Goal: Task Accomplishment & Management: Complete application form

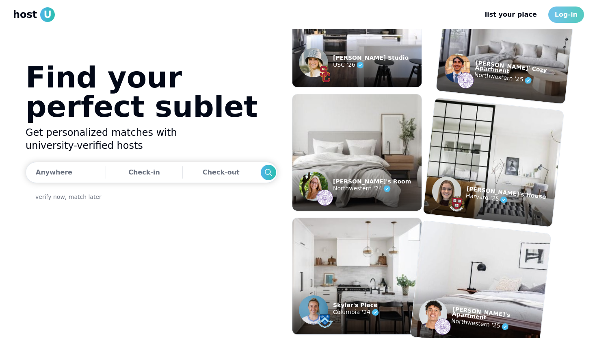
click at [565, 13] on link "Log-in" at bounding box center [566, 14] width 36 height 16
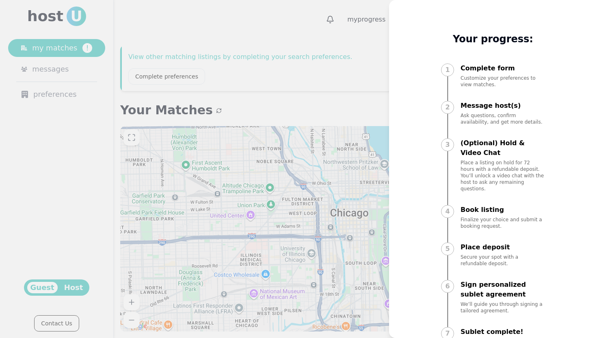
click at [351, 57] on div at bounding box center [298, 169] width 597 height 338
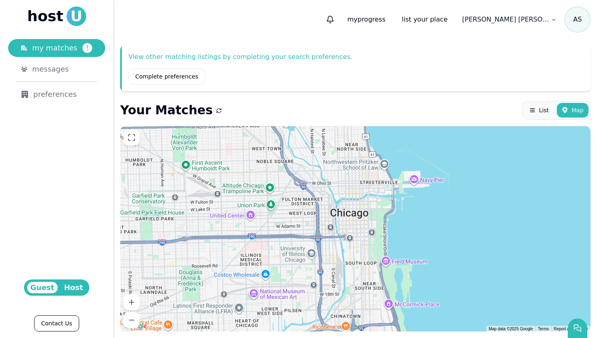
click at [68, 290] on span "Host" at bounding box center [74, 286] width 26 height 11
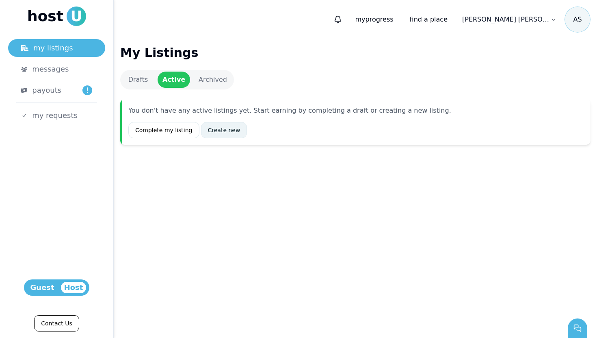
click at [217, 132] on link "Create new" at bounding box center [224, 130] width 46 height 16
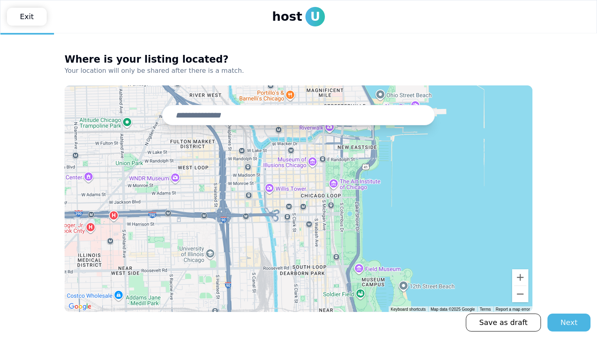
click at [235, 117] on input "text" at bounding box center [298, 115] width 273 height 20
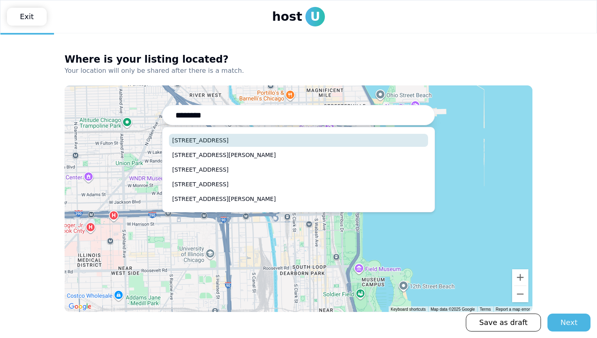
click at [238, 140] on button "[STREET_ADDRESS]" at bounding box center [298, 140] width 259 height 13
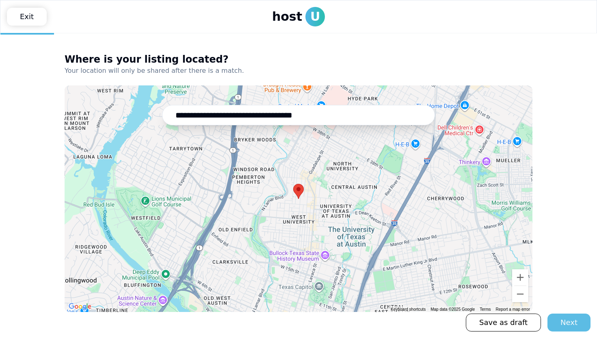
type input "**********"
click at [576, 327] on div "Next" at bounding box center [569, 321] width 17 height 11
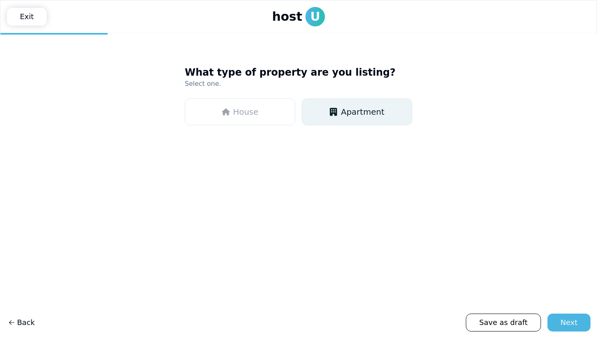
click at [322, 115] on button "Apartment" at bounding box center [357, 111] width 110 height 27
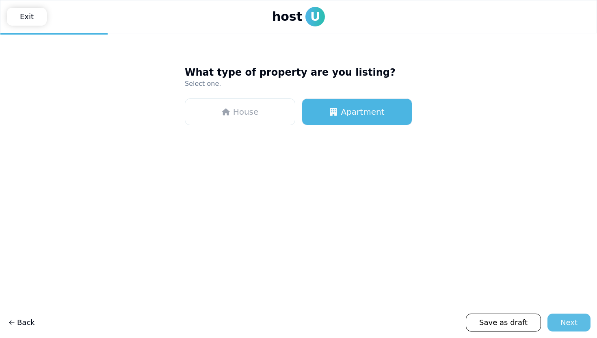
click at [564, 321] on div "Next" at bounding box center [569, 321] width 17 height 11
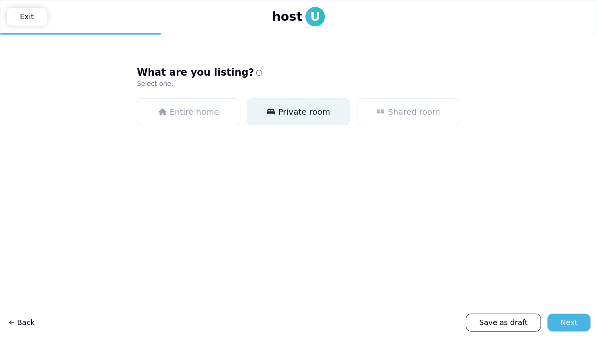
click at [300, 114] on span "Private room" at bounding box center [304, 111] width 52 height 11
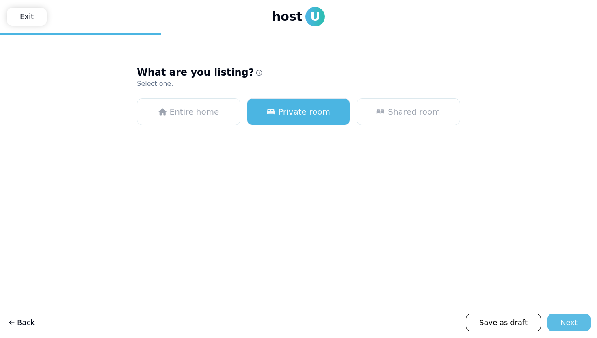
click at [563, 319] on div "Next" at bounding box center [569, 321] width 17 height 11
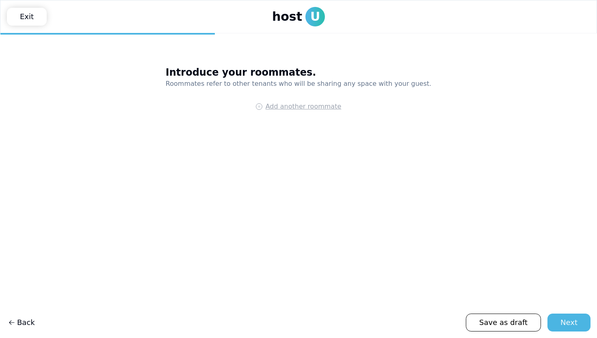
click at [306, 106] on span "Add another roommate" at bounding box center [304, 107] width 76 height 10
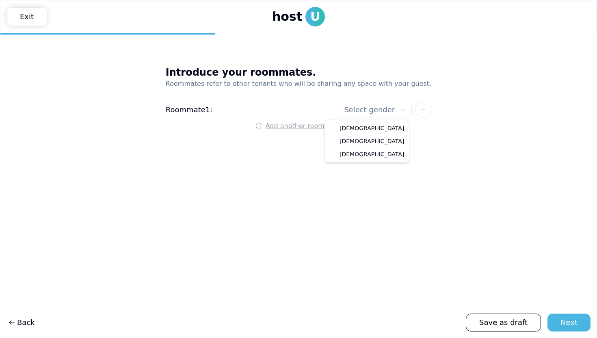
click at [353, 114] on html "**********" at bounding box center [298, 169] width 597 height 338
select select"] "******"
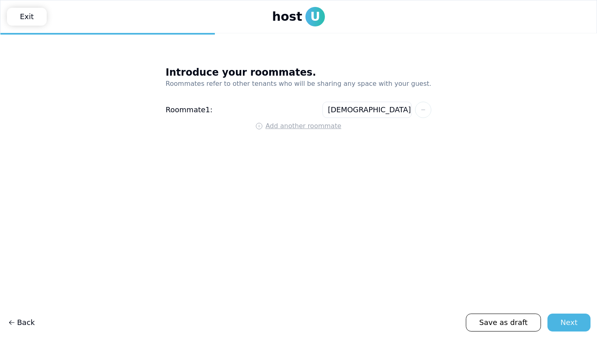
click at [315, 125] on span "Add another roommate" at bounding box center [304, 126] width 76 height 10
click at [336, 132] on html "**********" at bounding box center [298, 169] width 597 height 338
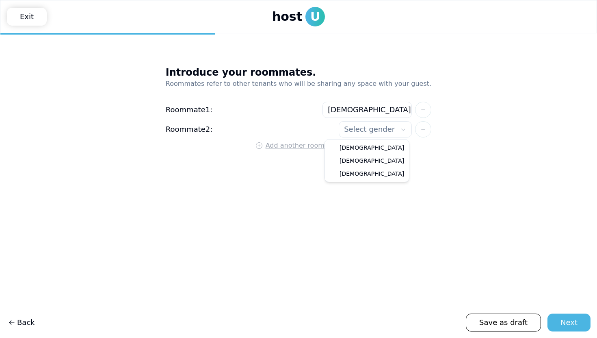
select select"] "******"
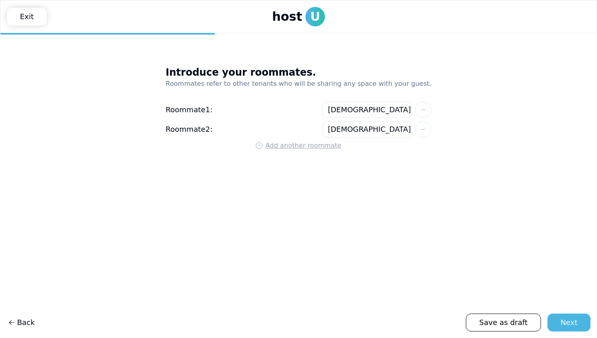
click at [319, 147] on span "Add another roommate" at bounding box center [304, 146] width 76 height 10
click at [343, 146] on html "**********" at bounding box center [298, 169] width 597 height 338
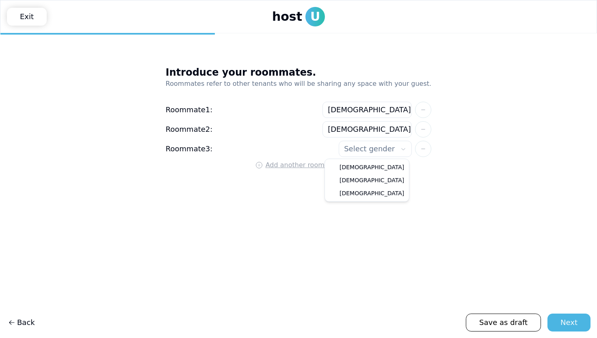
select select"] "******"
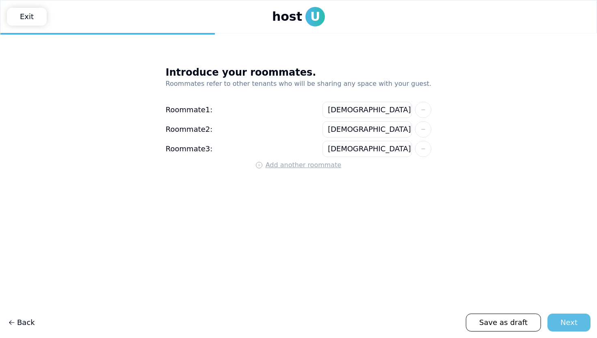
click at [567, 328] on button "Next" at bounding box center [569, 322] width 43 height 18
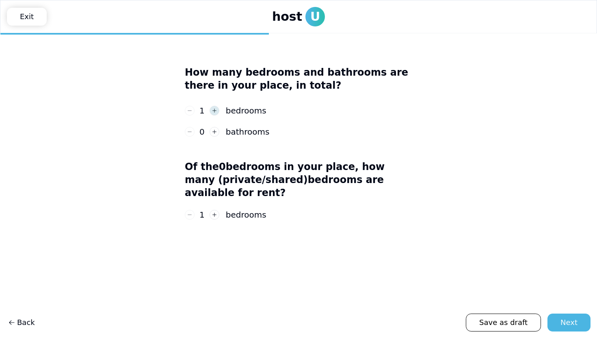
click at [212, 110] on use "button" at bounding box center [214, 110] width 4 height 4
click at [212, 110] on icon "button" at bounding box center [215, 111] width 6 height 6
click at [213, 131] on icon "button" at bounding box center [215, 132] width 6 height 6
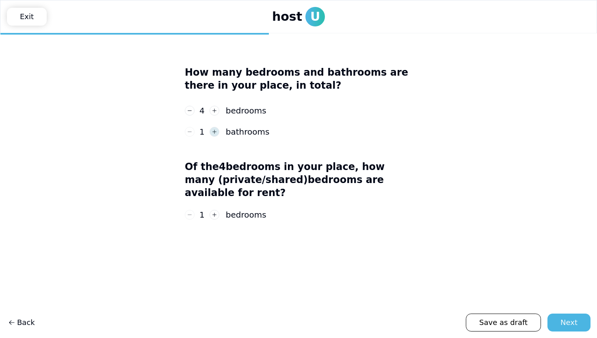
click at [213, 131] on icon "button" at bounding box center [215, 132] width 6 height 6
click at [215, 212] on icon "button" at bounding box center [215, 215] width 6 height 6
click at [215, 212] on use "button" at bounding box center [214, 214] width 4 height 4
click at [192, 212] on icon "button" at bounding box center [190, 215] width 6 height 6
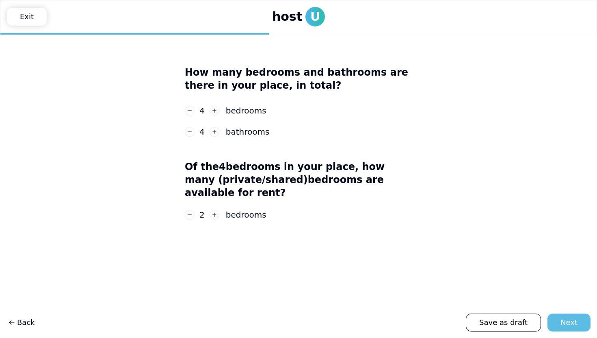
click at [567, 322] on div "Next" at bounding box center [569, 321] width 17 height 11
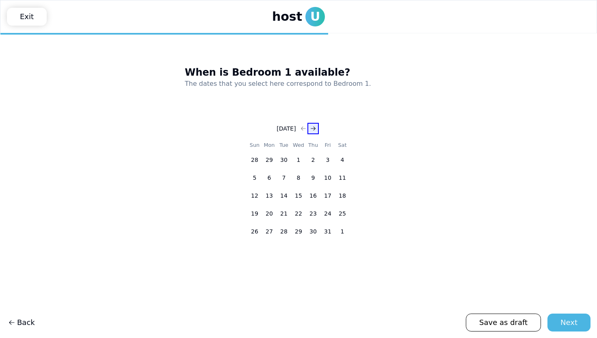
click at [316, 129] on icon "Go to next month" at bounding box center [313, 128] width 6 height 6
click at [310, 156] on button "1" at bounding box center [313, 159] width 15 height 15
click at [316, 127] on icon "Go to next month" at bounding box center [313, 128] width 6 height 6
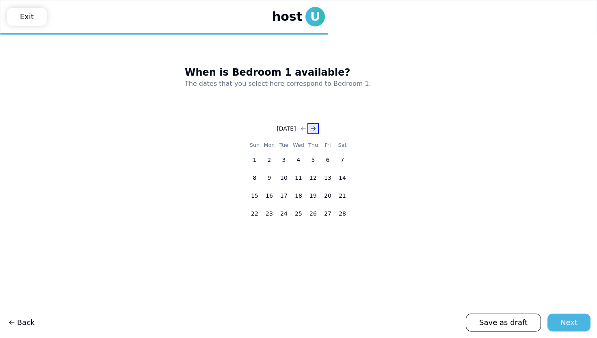
click at [316, 127] on icon "Go to next month" at bounding box center [313, 128] width 6 height 6
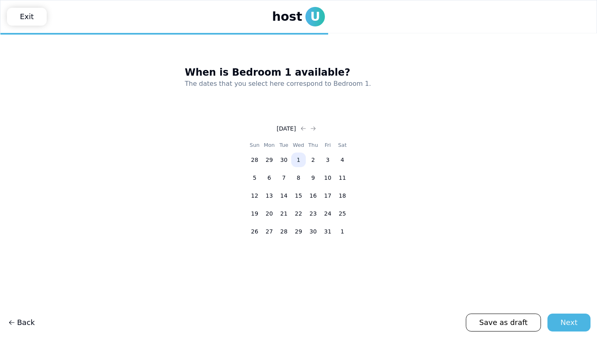
click at [299, 162] on button "1" at bounding box center [298, 159] width 15 height 15
click at [574, 325] on div "Next" at bounding box center [569, 321] width 17 height 11
click at [315, 129] on icon "Go to next month" at bounding box center [313, 128] width 6 height 6
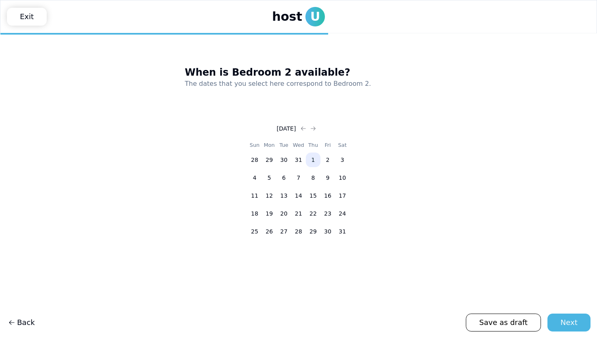
click at [312, 160] on button "1" at bounding box center [313, 159] width 15 height 15
click at [316, 130] on icon "Go to next month" at bounding box center [313, 128] width 6 height 6
click at [316, 130] on use "Go to next month" at bounding box center [313, 128] width 5 height 4
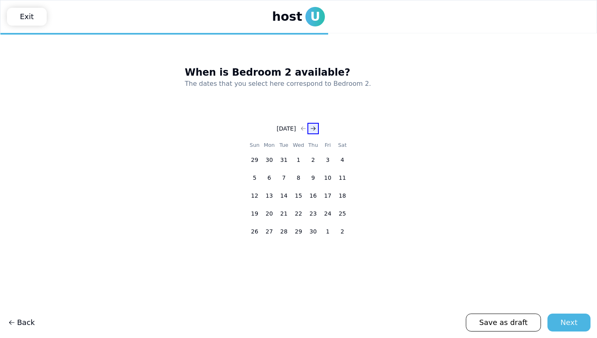
click at [316, 130] on icon "Go to next month" at bounding box center [313, 128] width 6 height 6
click at [299, 154] on button "1" at bounding box center [298, 159] width 15 height 15
click at [558, 320] on button "Next" at bounding box center [569, 322] width 43 height 18
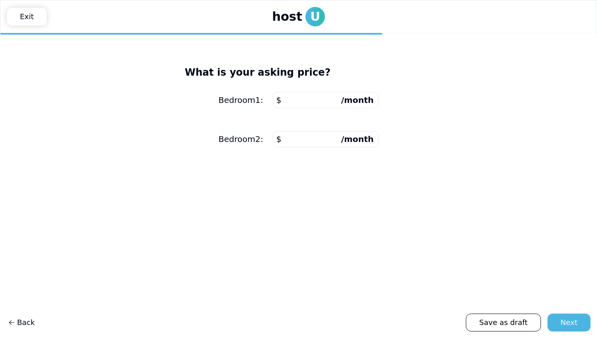
click at [317, 103] on input "number" at bounding box center [326, 100] width 106 height 16
type input "****"
click at [310, 137] on input "number" at bounding box center [326, 139] width 106 height 16
type input "****"
click at [567, 325] on div "Next" at bounding box center [569, 321] width 17 height 11
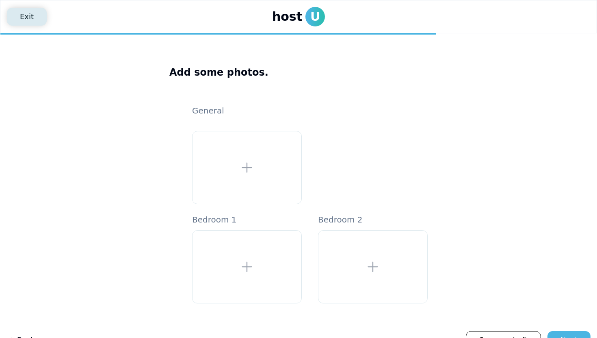
click at [32, 15] on link "Exit" at bounding box center [27, 17] width 40 height 18
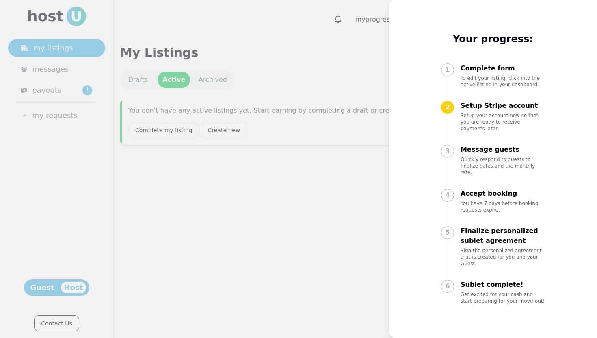
click at [297, 182] on div at bounding box center [298, 169] width 597 height 338
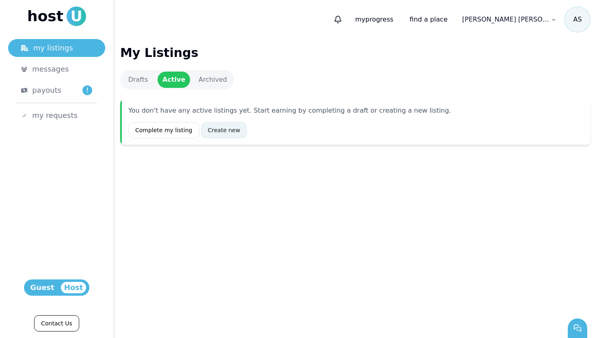
click at [223, 127] on link "Create new" at bounding box center [224, 130] width 46 height 16
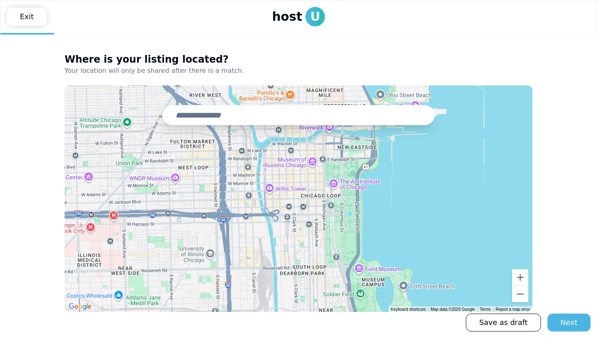
click at [213, 123] on input "text" at bounding box center [298, 115] width 273 height 20
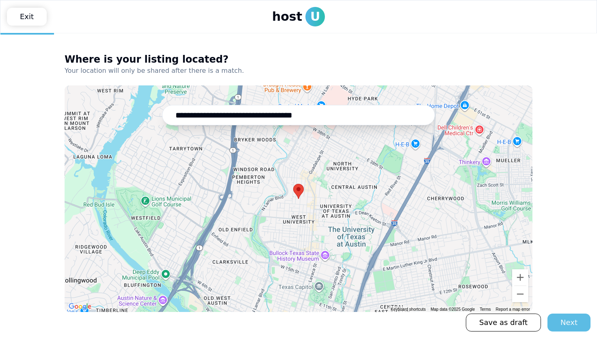
type input "**********"
click at [567, 323] on div "Next" at bounding box center [569, 321] width 17 height 11
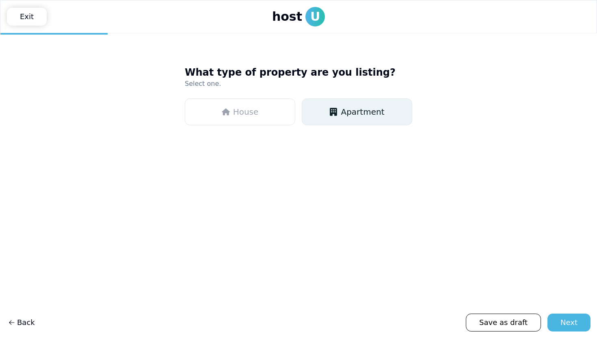
click at [345, 112] on span "Apartment" at bounding box center [362, 111] width 43 height 11
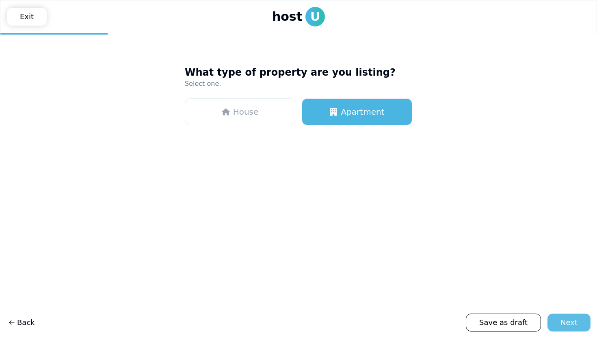
click at [559, 329] on button "Next" at bounding box center [569, 322] width 43 height 18
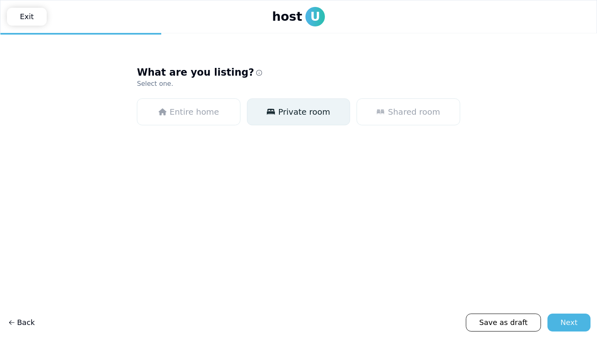
click at [286, 114] on span "Private room" at bounding box center [304, 111] width 52 height 11
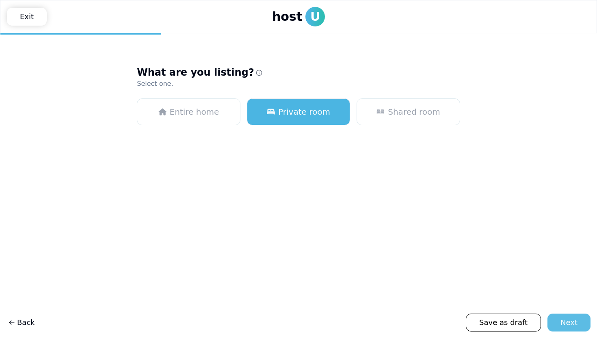
click at [567, 325] on div "Next" at bounding box center [569, 321] width 17 height 11
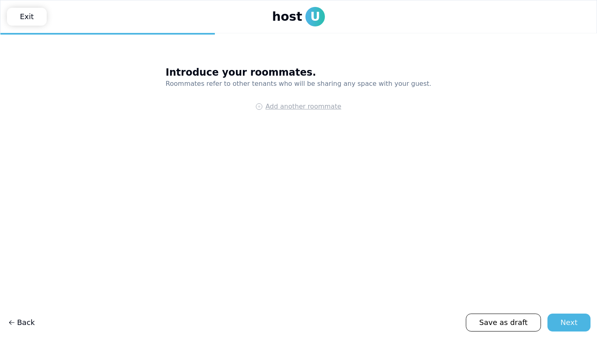
click at [292, 109] on span "Add another roommate" at bounding box center [304, 107] width 76 height 10
click at [341, 111] on html "**********" at bounding box center [298, 169] width 597 height 338
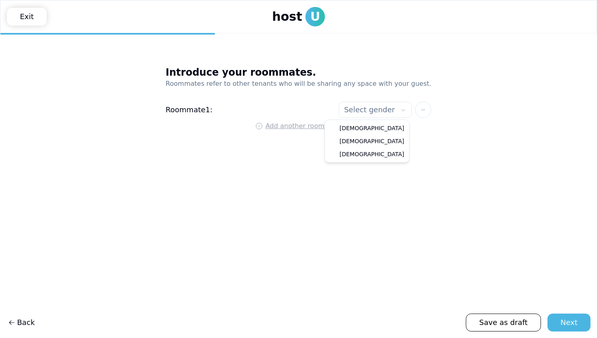
select select"] "******"
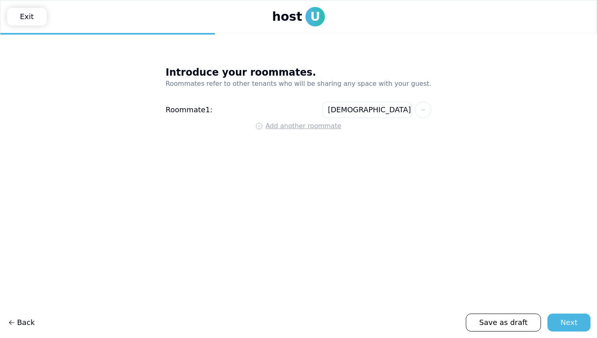
click at [316, 126] on span "Add another roommate" at bounding box center [304, 126] width 76 height 10
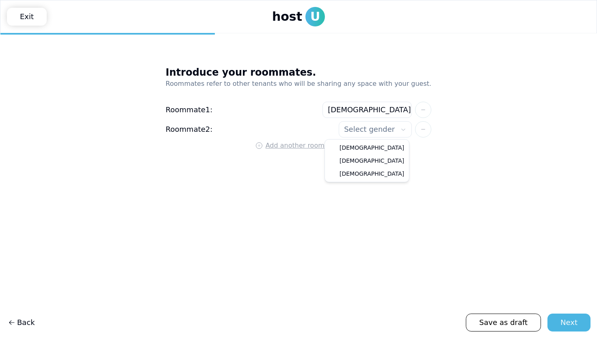
click at [348, 130] on html "**********" at bounding box center [298, 169] width 597 height 338
select select"] "******"
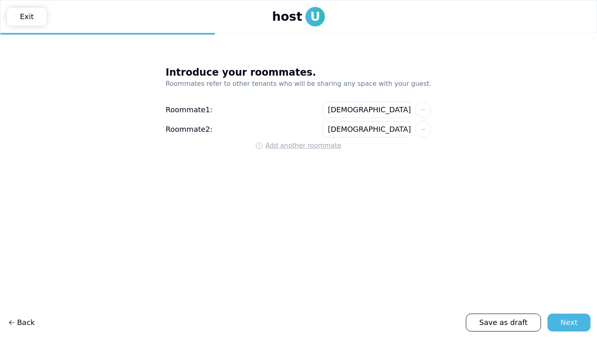
click at [319, 147] on span "Add another roommate" at bounding box center [304, 146] width 76 height 10
click at [342, 147] on html "**********" at bounding box center [298, 169] width 597 height 338
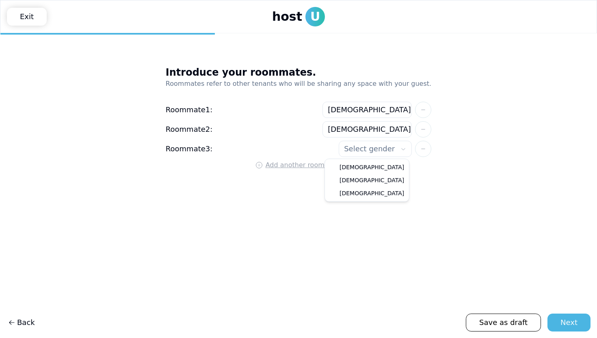
select select"] "******"
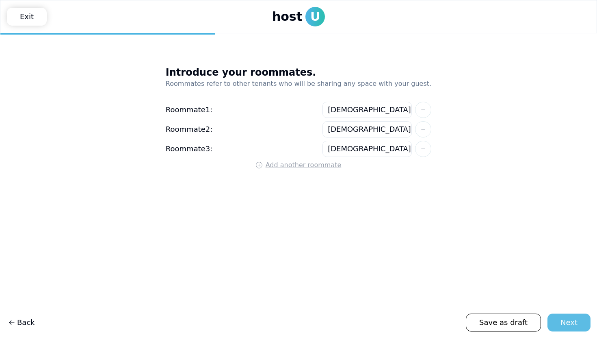
click at [570, 320] on div "Next" at bounding box center [569, 321] width 17 height 11
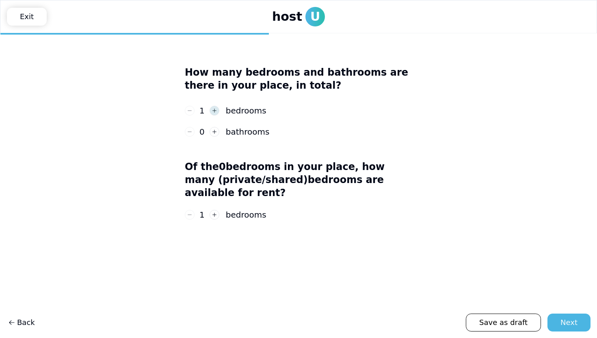
click at [217, 110] on button "button" at bounding box center [215, 111] width 10 height 10
click at [193, 109] on button "button" at bounding box center [190, 111] width 10 height 10
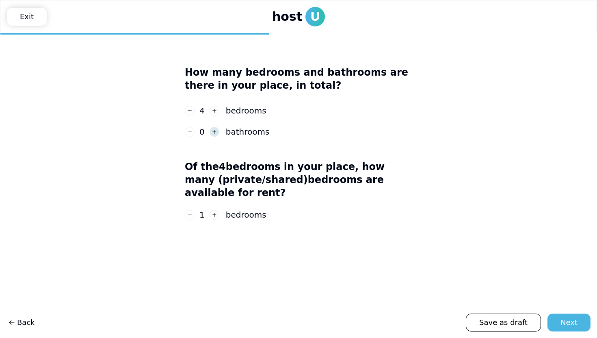
click at [214, 130] on use "button" at bounding box center [214, 132] width 4 height 4
click at [214, 130] on icon "button" at bounding box center [215, 132] width 6 height 6
click at [214, 130] on use "button" at bounding box center [214, 132] width 4 height 4
click at [578, 321] on button "Next" at bounding box center [569, 322] width 43 height 18
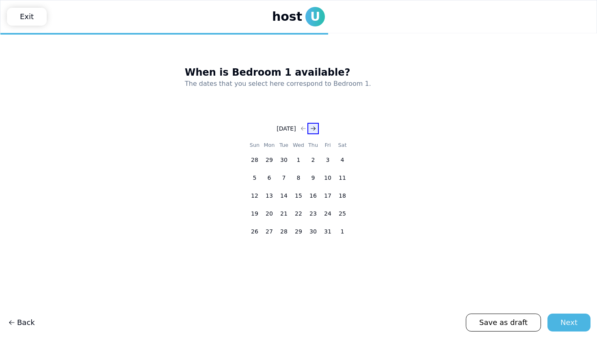
click at [315, 128] on icon "Go to next month" at bounding box center [313, 128] width 6 height 6
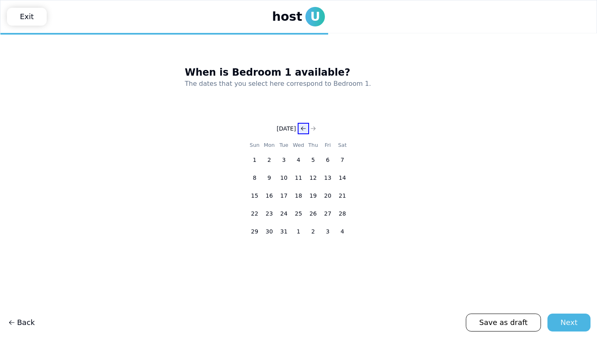
click at [306, 128] on icon "Go to previous month" at bounding box center [303, 128] width 6 height 6
click at [310, 156] on button "1" at bounding box center [313, 159] width 15 height 15
click at [316, 132] on button "Go to next month" at bounding box center [312, 128] width 11 height 11
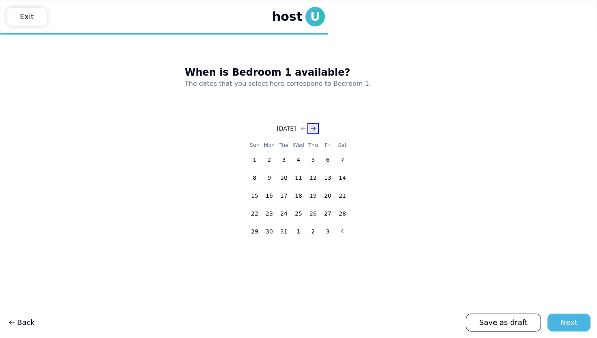
click at [316, 132] on button "Go to next month" at bounding box center [312, 128] width 11 height 11
click at [270, 158] on button "1" at bounding box center [269, 159] width 15 height 15
click at [316, 126] on icon "Go to next month" at bounding box center [313, 128] width 6 height 6
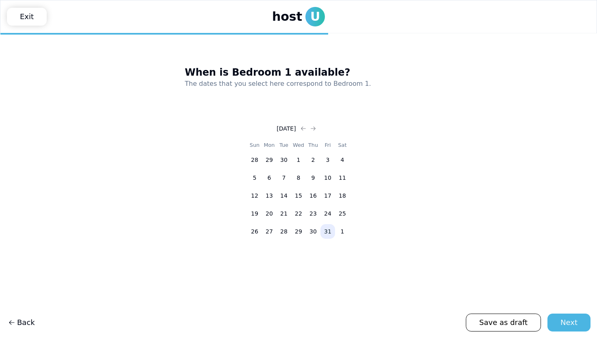
click at [325, 229] on button "31" at bounding box center [327, 231] width 15 height 15
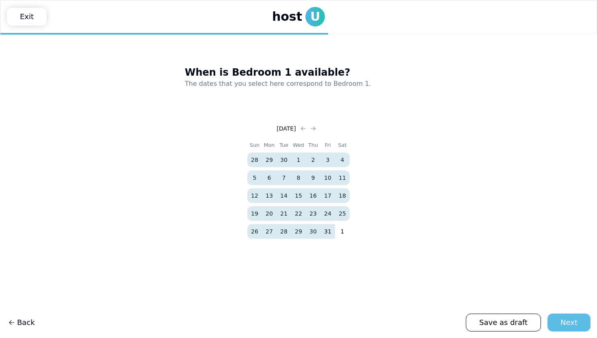
click at [561, 321] on button "Next" at bounding box center [569, 322] width 43 height 18
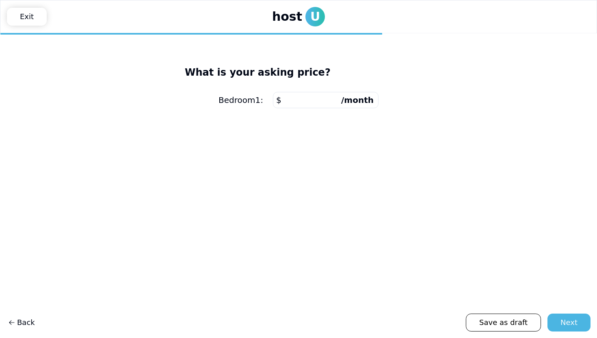
click at [322, 102] on input "number" at bounding box center [326, 100] width 106 height 16
type input "****"
click at [571, 327] on div "Next" at bounding box center [569, 321] width 17 height 11
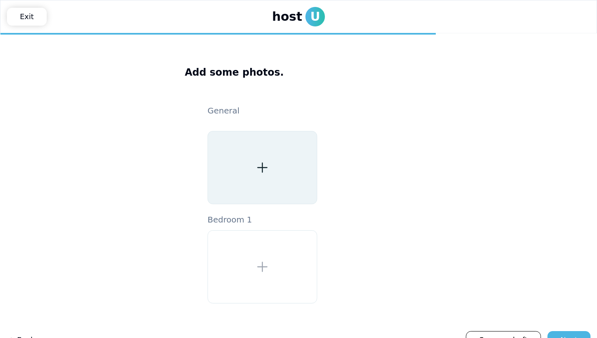
click at [255, 168] on icon at bounding box center [262, 167] width 15 height 15
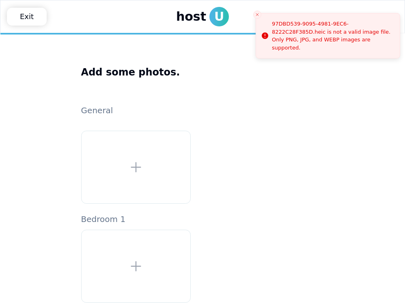
click at [259, 91] on div "Add some photos. General Bedroom 1" at bounding box center [202, 178] width 243 height 250
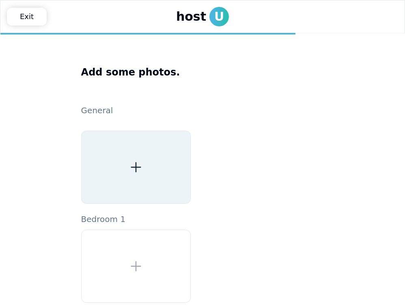
click at [134, 163] on icon at bounding box center [136, 167] width 15 height 15
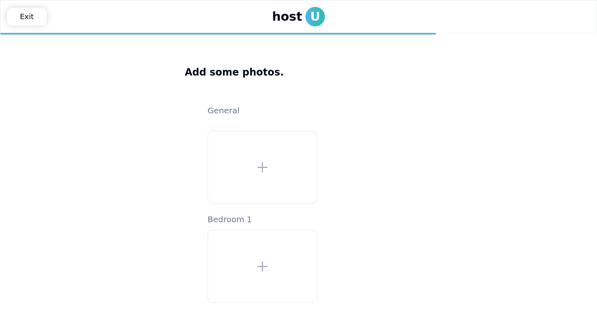
type input "**********"
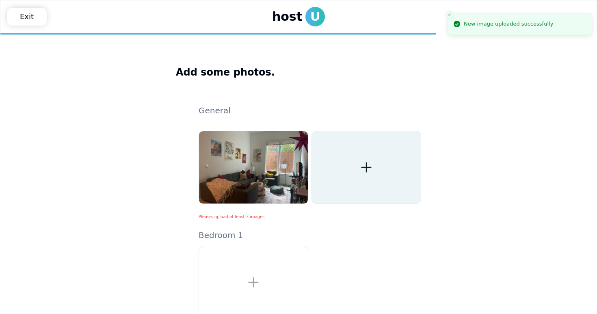
click at [359, 169] on icon at bounding box center [366, 167] width 15 height 15
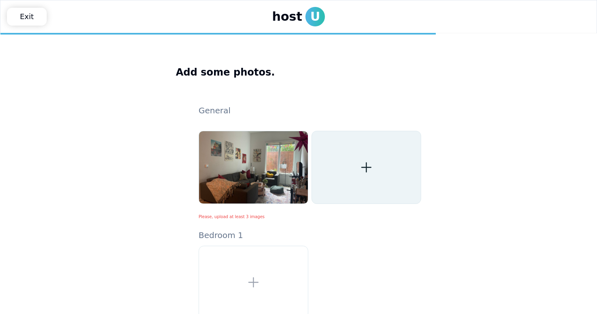
type input "**********"
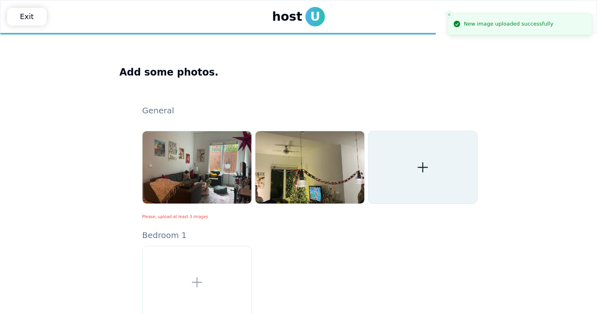
click at [411, 169] on div at bounding box center [423, 167] width 110 height 73
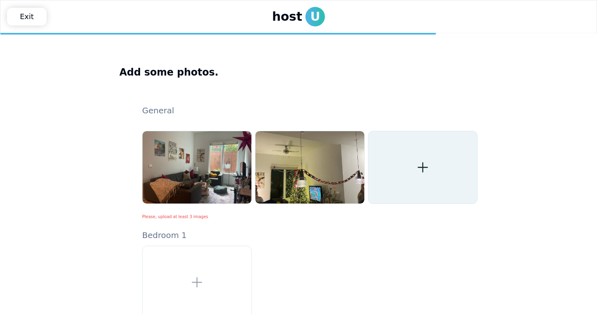
type input "**********"
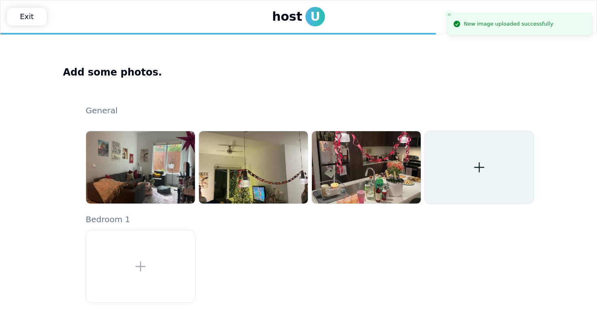
click at [462, 179] on div at bounding box center [479, 167] width 110 height 73
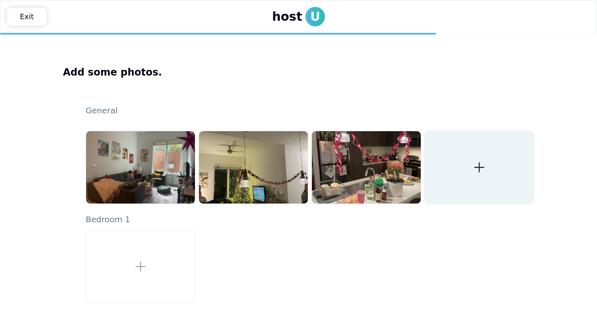
type input "**********"
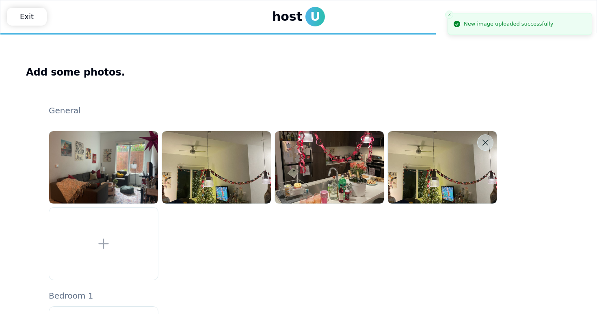
click at [488, 149] on button at bounding box center [485, 142] width 16 height 16
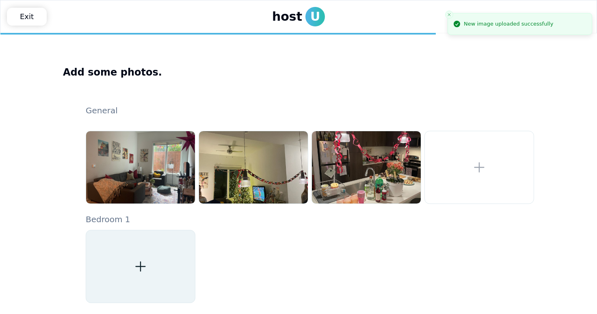
scroll to position [41, 0]
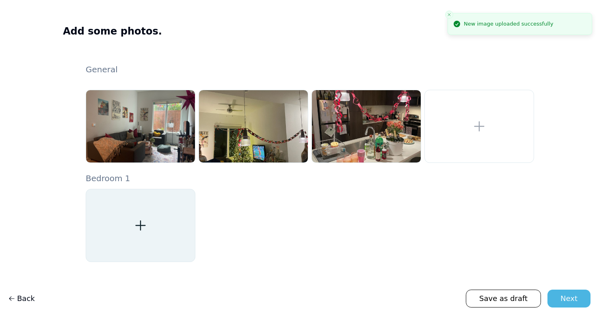
click at [146, 215] on div at bounding box center [141, 225] width 110 height 73
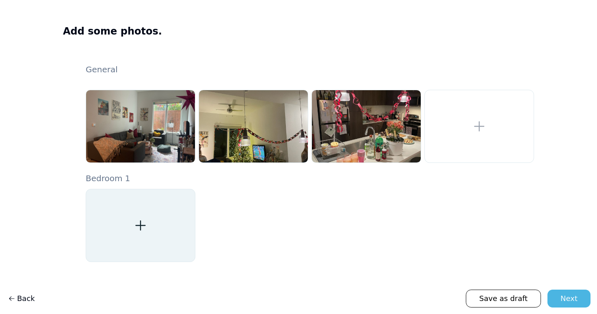
type input "**********"
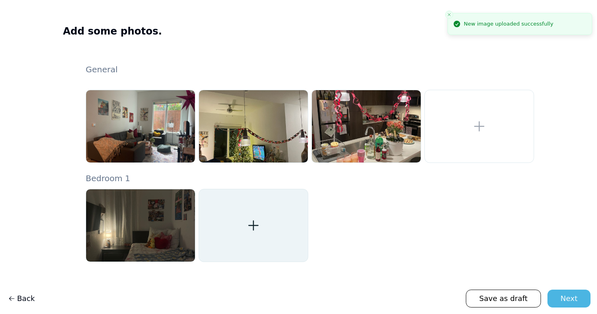
click at [231, 229] on div at bounding box center [254, 225] width 110 height 73
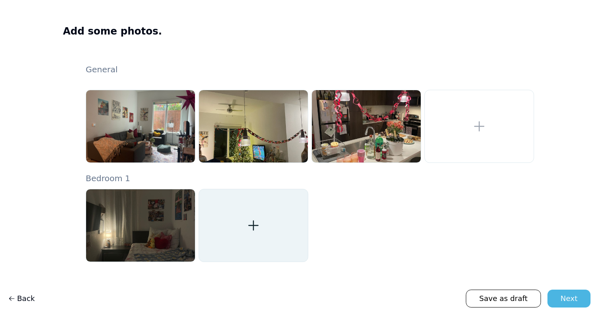
type input "**********"
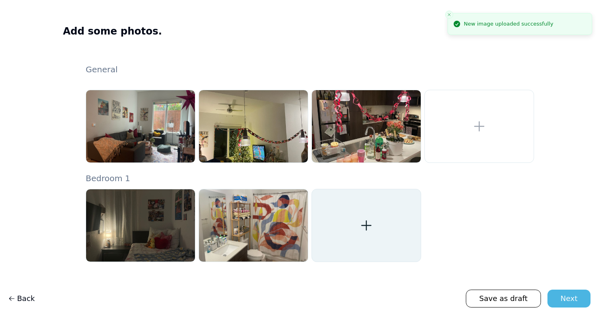
click at [369, 233] on div at bounding box center [367, 225] width 110 height 73
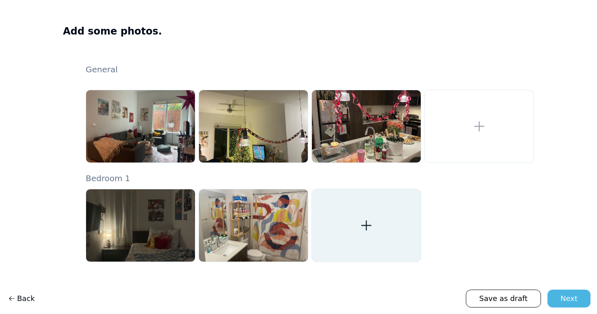
type input "**********"
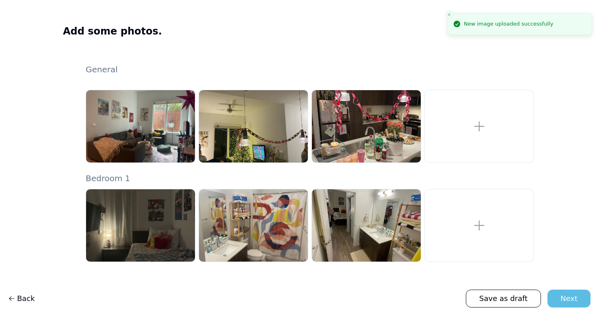
click at [573, 297] on div "Next" at bounding box center [569, 298] width 17 height 11
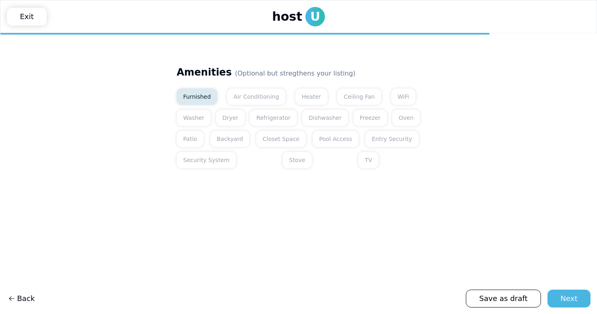
click at [204, 98] on button "Furnished" at bounding box center [197, 97] width 41 height 16
click at [243, 100] on button "Air Conditioning" at bounding box center [256, 97] width 58 height 16
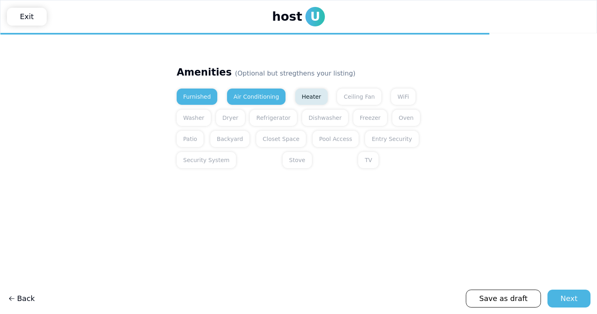
click at [295, 100] on button "Heater" at bounding box center [311, 97] width 32 height 16
click at [337, 100] on button "Ceiling Fan" at bounding box center [359, 97] width 44 height 16
click at [391, 95] on button "WiFi" at bounding box center [403, 97] width 24 height 16
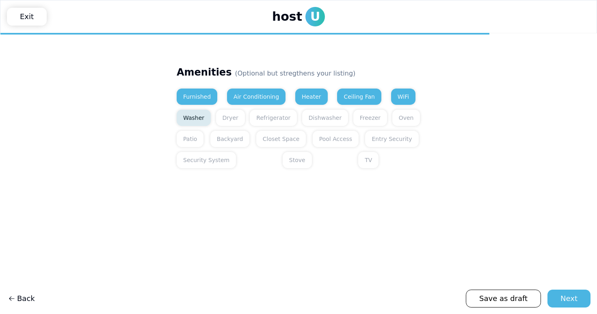
click at [189, 118] on button "Washer" at bounding box center [194, 118] width 34 height 16
click at [233, 118] on button "Dryer" at bounding box center [230, 118] width 29 height 16
click at [273, 117] on button "Refrigerator" at bounding box center [273, 118] width 47 height 16
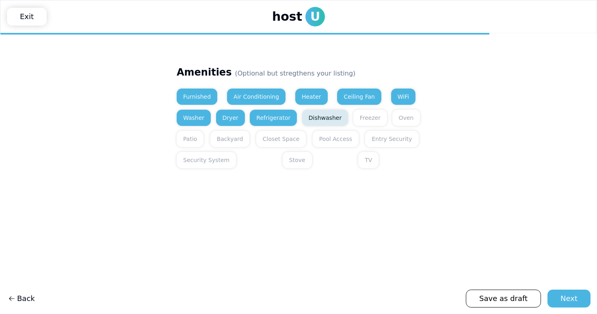
click at [308, 113] on button "Dishwasher" at bounding box center [325, 118] width 46 height 16
click at [356, 119] on button "Freezer" at bounding box center [370, 118] width 34 height 16
click at [397, 117] on button "Oven" at bounding box center [406, 118] width 28 height 16
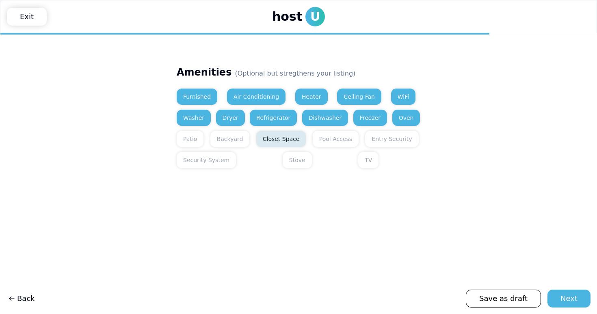
click at [281, 140] on button "Closet Space" at bounding box center [281, 139] width 50 height 16
click at [215, 165] on button "Security System" at bounding box center [206, 160] width 59 height 16
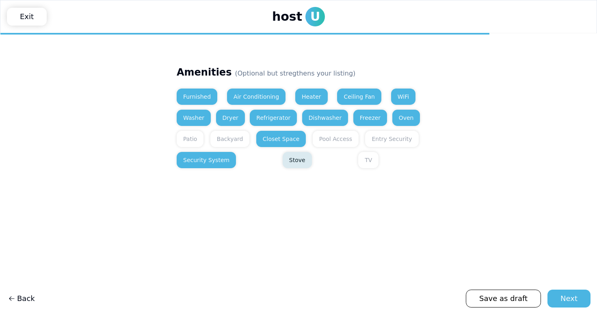
click at [283, 163] on button "Stove" at bounding box center [297, 160] width 29 height 16
click at [358, 160] on button "TV" at bounding box center [368, 160] width 20 height 16
click at [565, 296] on div "Next" at bounding box center [569, 298] width 17 height 11
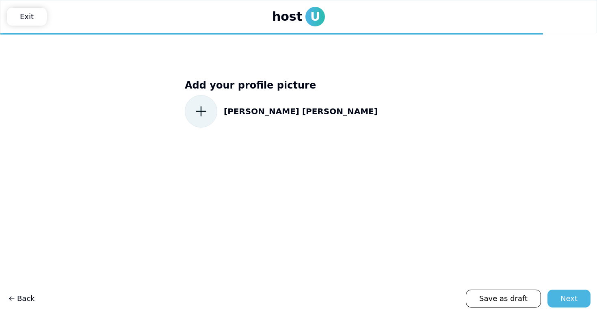
click at [197, 107] on icon at bounding box center [201, 111] width 15 height 15
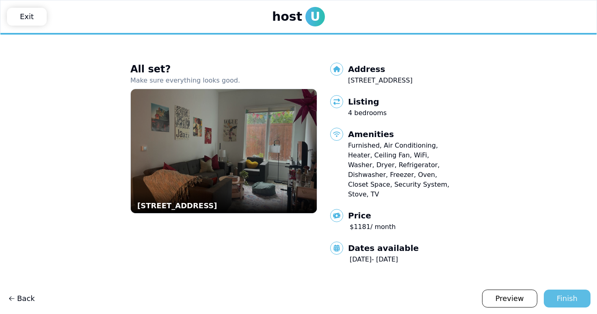
click at [565, 297] on div "Finish" at bounding box center [567, 297] width 21 height 11
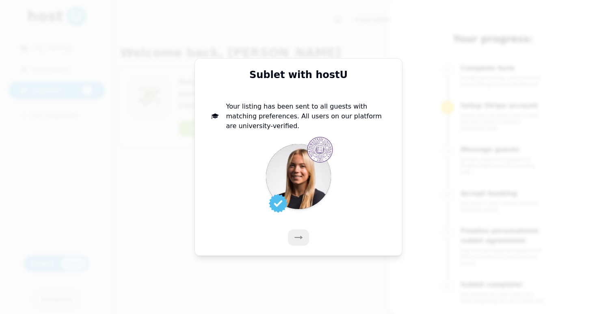
click at [298, 237] on use at bounding box center [298, 237] width 8 height 3
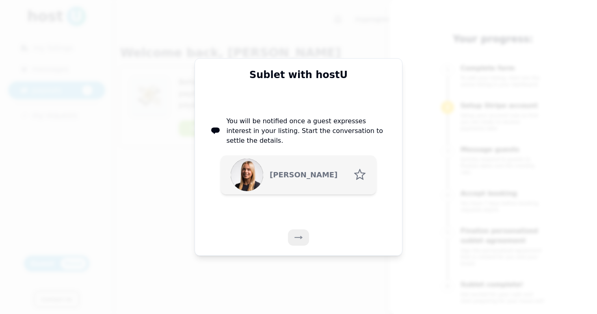
click at [298, 237] on use at bounding box center [298, 237] width 8 height 3
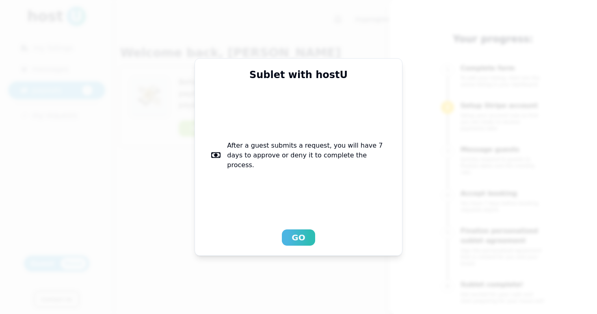
click at [298, 237] on div "Go" at bounding box center [298, 237] width 13 height 11
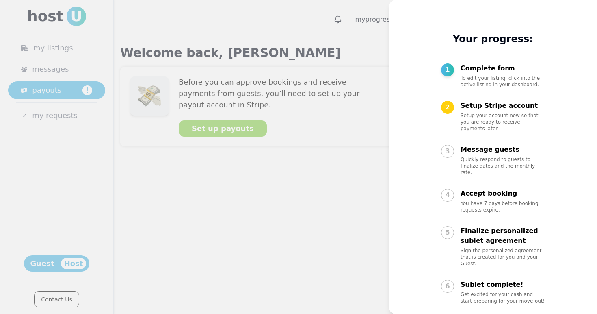
click at [352, 39] on div at bounding box center [298, 157] width 597 height 314
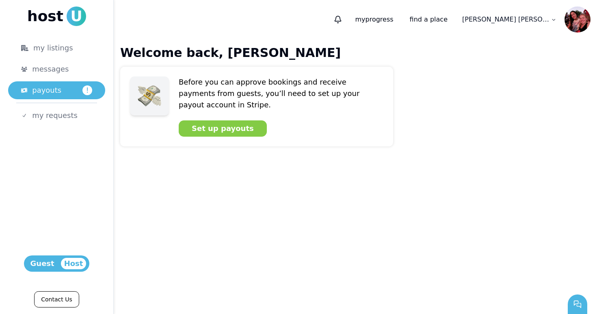
click at [580, 15] on img at bounding box center [578, 19] width 26 height 26
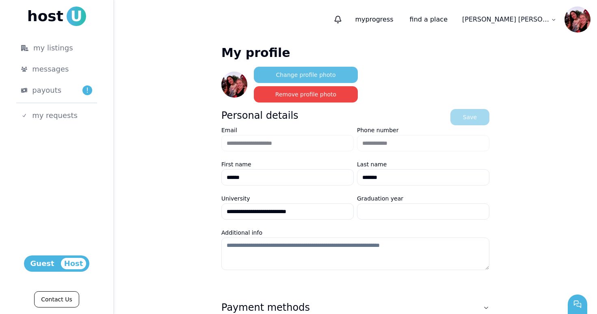
click at [305, 76] on button "Change profile photo" at bounding box center [306, 75] width 104 height 16
click at [312, 97] on button "Remove profile photo" at bounding box center [306, 94] width 104 height 16
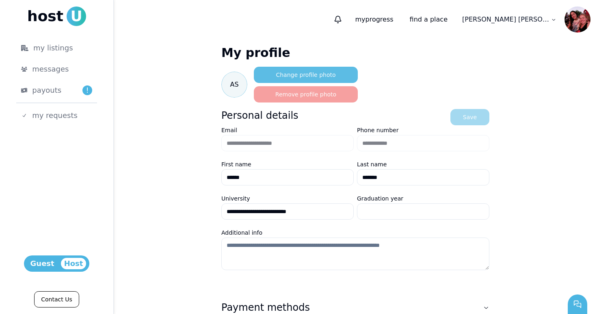
click at [305, 79] on button "Change profile photo" at bounding box center [306, 75] width 104 height 16
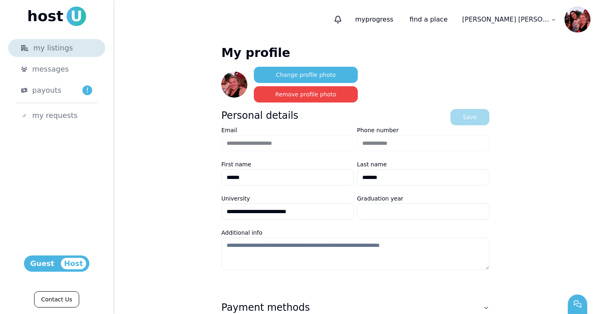
click at [71, 48] on div "my listings" at bounding box center [56, 47] width 71 height 11
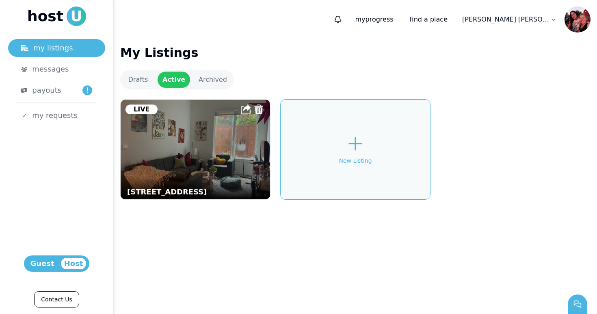
click at [189, 149] on img at bounding box center [195, 149] width 165 height 109
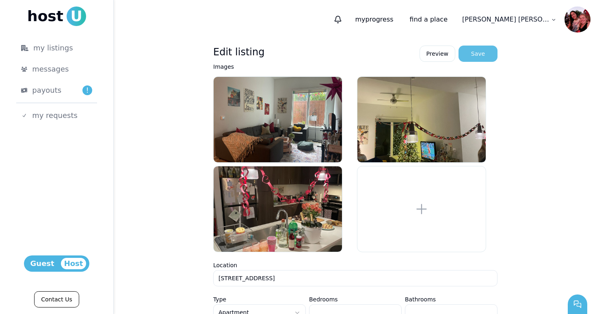
click at [479, 51] on div "Save" at bounding box center [478, 54] width 14 height 8
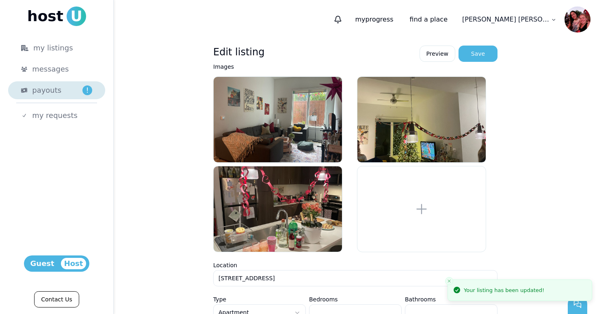
click at [64, 91] on div "payouts !" at bounding box center [62, 89] width 60 height 11
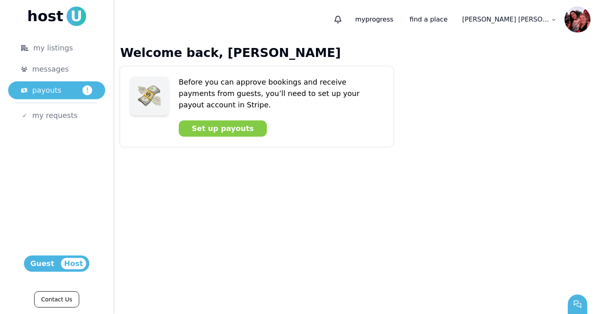
click at [578, 20] on img at bounding box center [578, 19] width 26 height 26
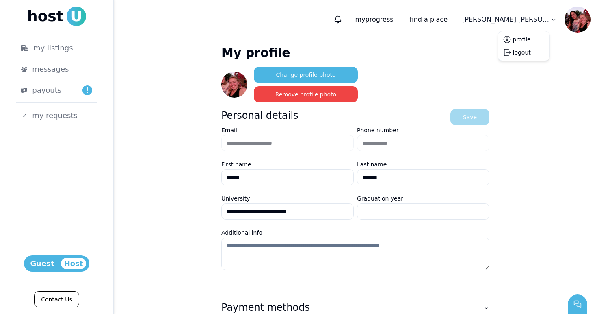
click at [539, 19] on html "**********" at bounding box center [298, 157] width 597 height 314
click at [422, 18] on html "**********" at bounding box center [298, 157] width 597 height 314
click at [400, 18] on p "my progress" at bounding box center [374, 19] width 51 height 16
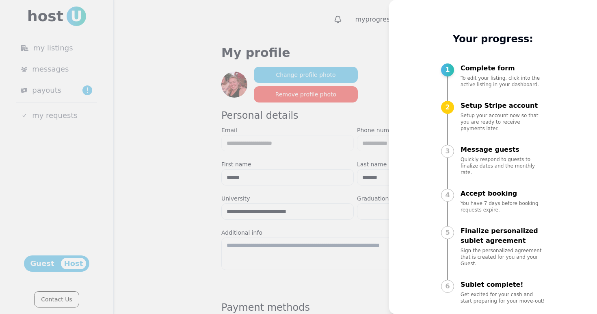
click at [362, 44] on div at bounding box center [298, 157] width 597 height 314
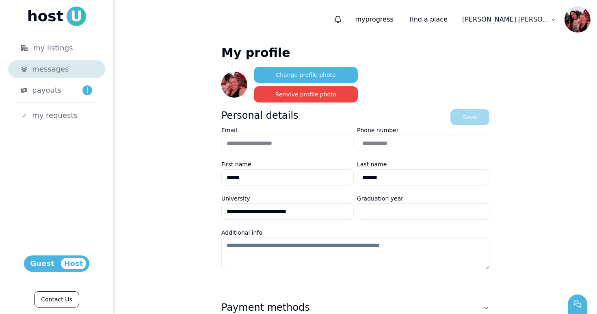
click at [62, 69] on span "messages" at bounding box center [50, 68] width 37 height 11
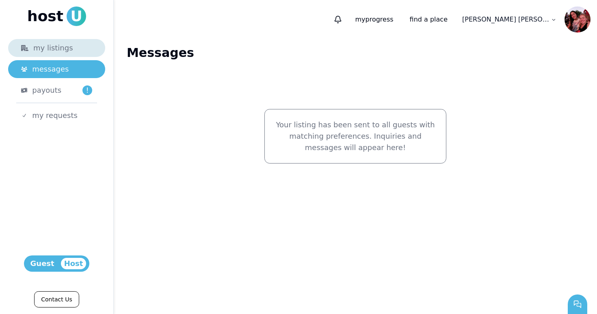
click at [63, 49] on div "my listings" at bounding box center [56, 47] width 71 height 11
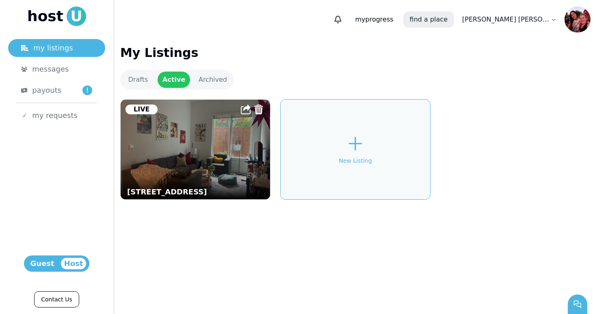
click at [454, 13] on link "find a place" at bounding box center [428, 19] width 51 height 16
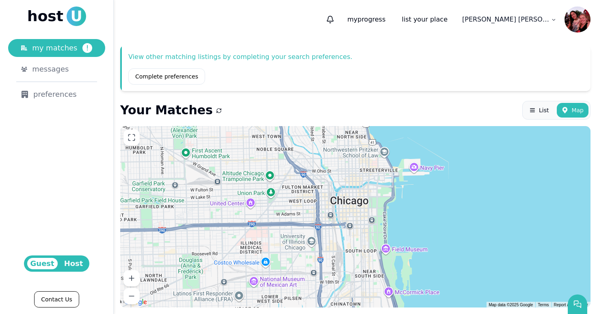
click at [575, 26] on img at bounding box center [578, 19] width 26 height 26
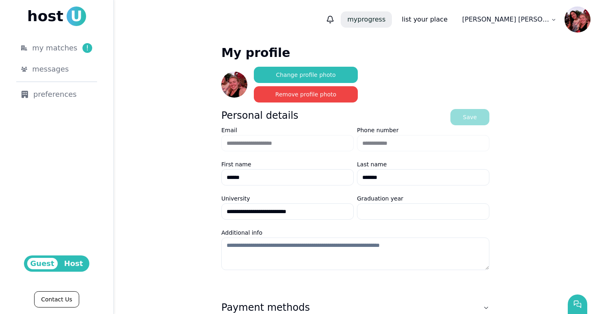
click at [392, 18] on p "my progress" at bounding box center [366, 19] width 51 height 16
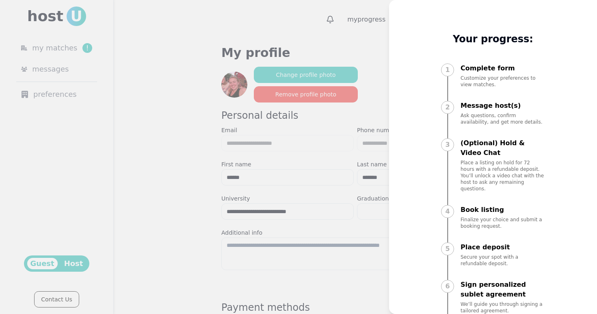
click at [365, 32] on div at bounding box center [298, 157] width 597 height 314
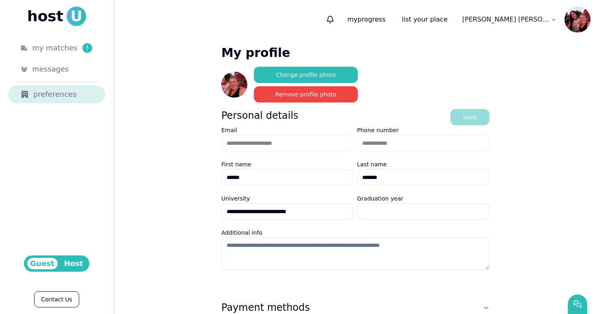
click at [50, 98] on div "preferences" at bounding box center [56, 94] width 71 height 11
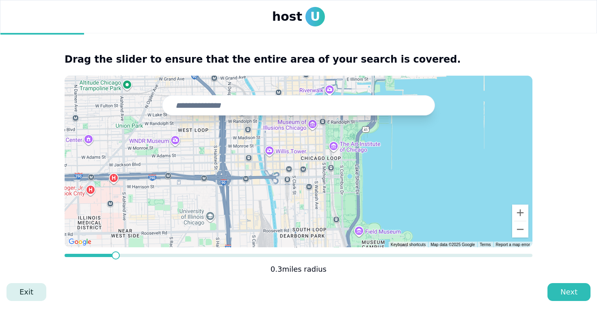
click at [25, 290] on link "Exit" at bounding box center [26, 292] width 40 height 18
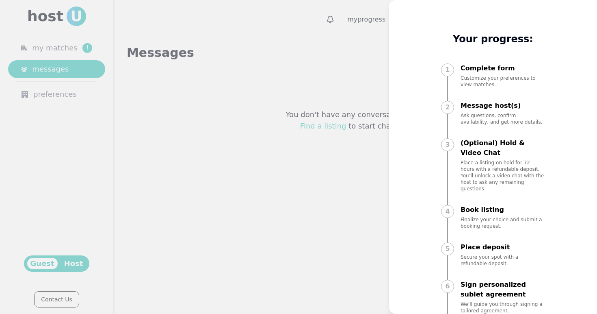
click at [316, 69] on div at bounding box center [298, 157] width 597 height 314
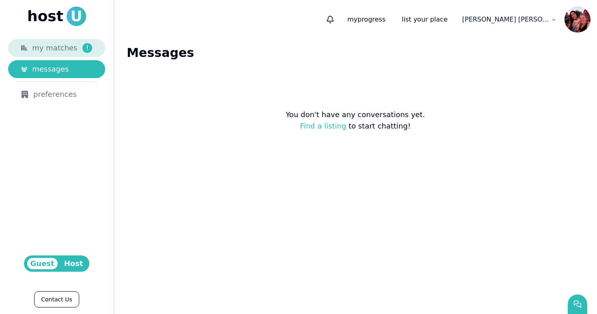
click at [70, 49] on span "my matches" at bounding box center [54, 47] width 45 height 11
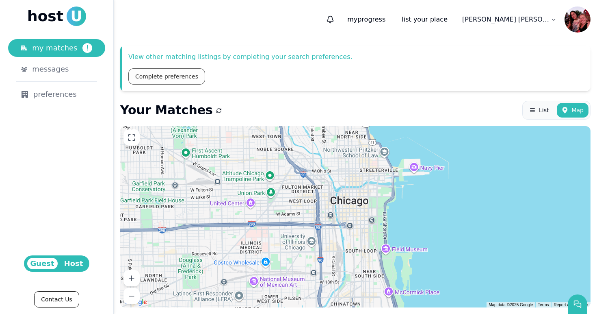
click at [173, 76] on link "Complete preferences" at bounding box center [166, 76] width 77 height 16
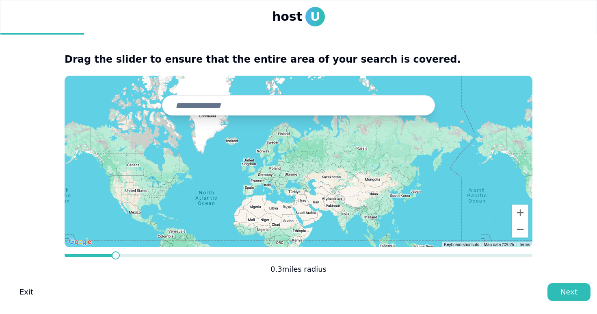
drag, startPoint x: 304, startPoint y: 208, endPoint x: 223, endPoint y: 186, distance: 83.5
click at [223, 186] on div at bounding box center [299, 161] width 468 height 171
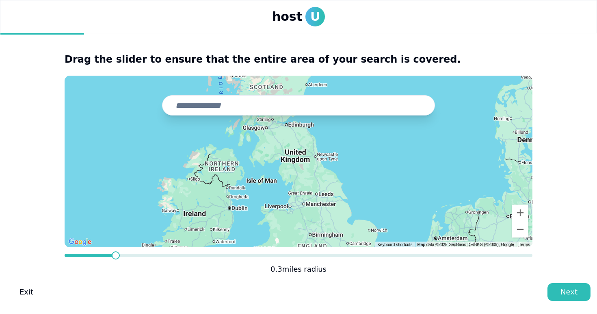
drag, startPoint x: 300, startPoint y: 142, endPoint x: 284, endPoint y: 178, distance: 39.5
click at [284, 178] on div at bounding box center [299, 161] width 468 height 171
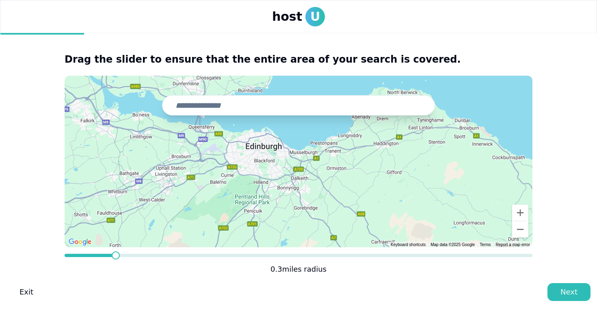
drag, startPoint x: 262, startPoint y: 159, endPoint x: 264, endPoint y: 168, distance: 8.6
click at [264, 168] on div at bounding box center [299, 161] width 468 height 171
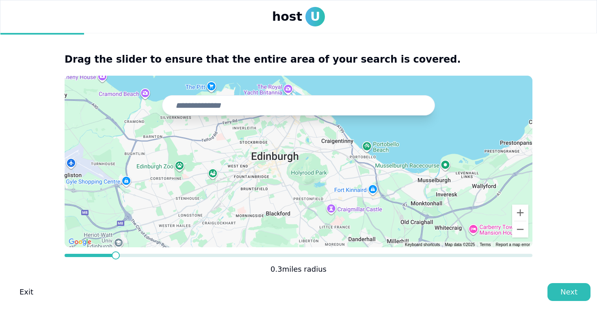
drag, startPoint x: 280, startPoint y: 166, endPoint x: 280, endPoint y: 188, distance: 22.7
click at [280, 189] on div at bounding box center [299, 161] width 468 height 171
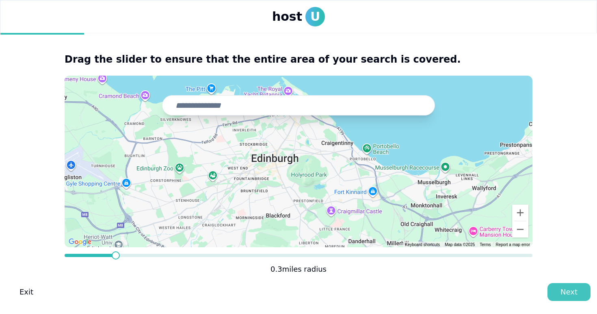
click at [565, 290] on div "Next" at bounding box center [569, 291] width 17 height 11
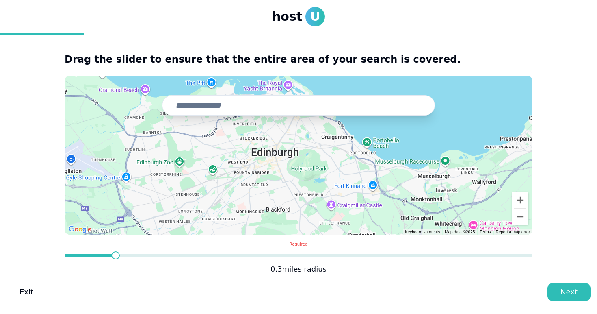
click at [292, 251] on form "**********" at bounding box center [299, 175] width 468 height 199
click at [294, 255] on span at bounding box center [299, 254] width 468 height 3
click at [292, 255] on span at bounding box center [296, 255] width 8 height 8
click at [569, 288] on div "Next" at bounding box center [569, 291] width 17 height 11
click at [274, 158] on div at bounding box center [299, 155] width 468 height 159
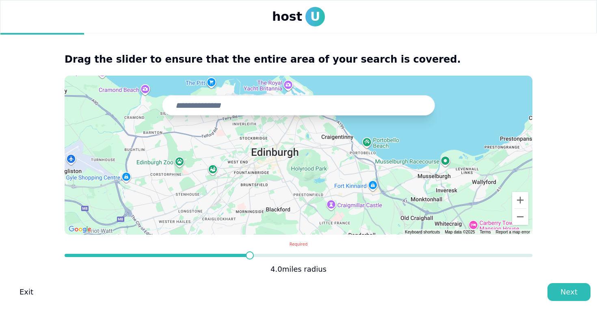
type input "**********"
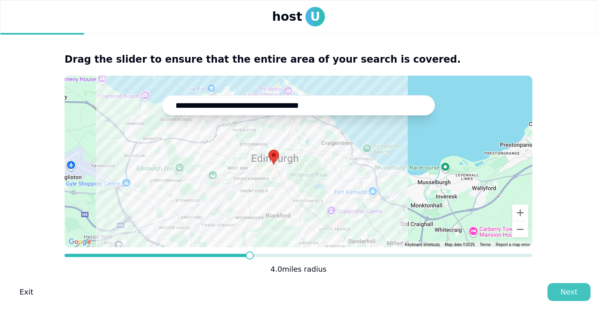
click at [563, 288] on div "Next" at bounding box center [569, 291] width 17 height 11
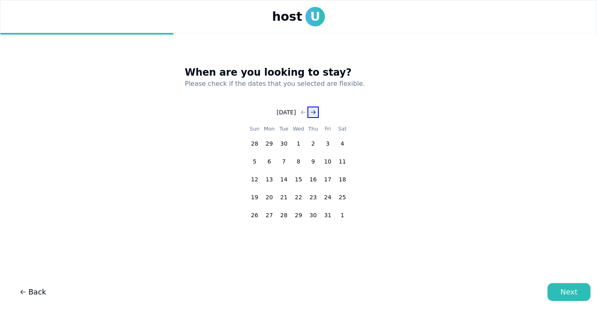
click at [315, 110] on icon "Go to next month" at bounding box center [313, 112] width 6 height 6
click at [312, 143] on button "1" at bounding box center [313, 143] width 15 height 15
click at [316, 109] on icon "Go to next month" at bounding box center [313, 112] width 6 height 6
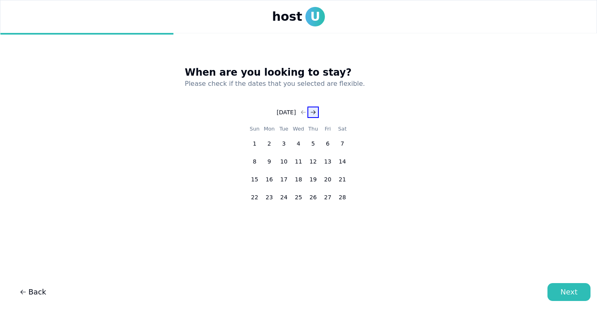
click at [316, 109] on icon "Go to next month" at bounding box center [313, 112] width 6 height 6
click at [257, 231] on button "31" at bounding box center [254, 232] width 15 height 15
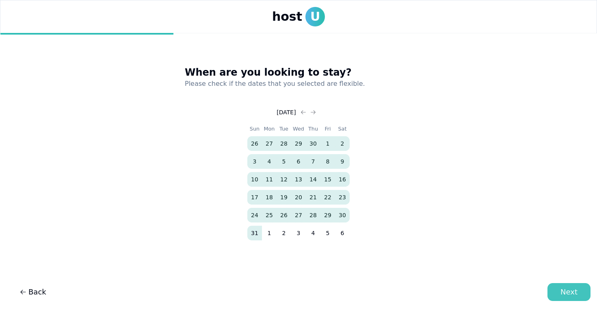
click at [567, 292] on div "Next" at bounding box center [569, 291] width 17 height 11
